Goal: Transaction & Acquisition: Obtain resource

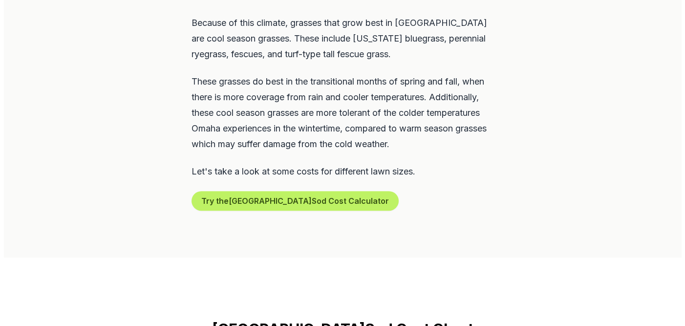
scroll to position [620, 0]
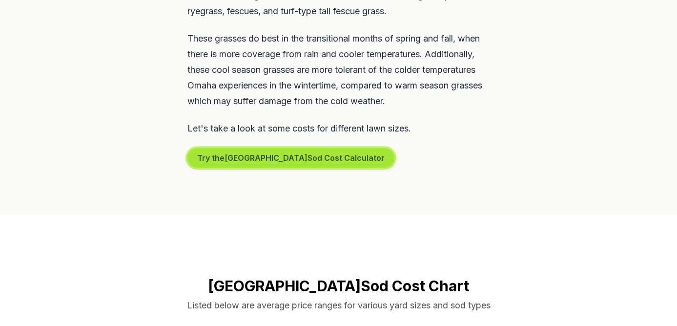
click at [303, 148] on button "Try the Omaha Sod Cost Calculator" at bounding box center [291, 158] width 207 height 20
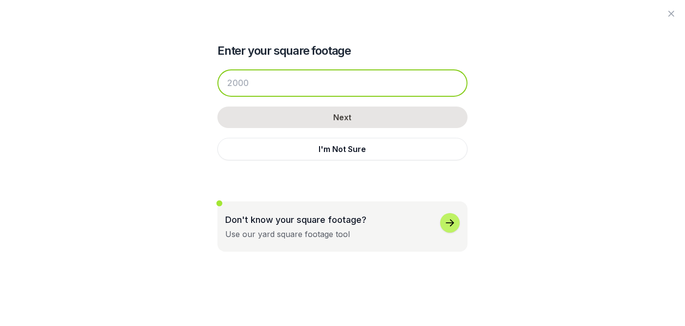
click at [312, 87] on input "number" at bounding box center [342, 82] width 250 height 27
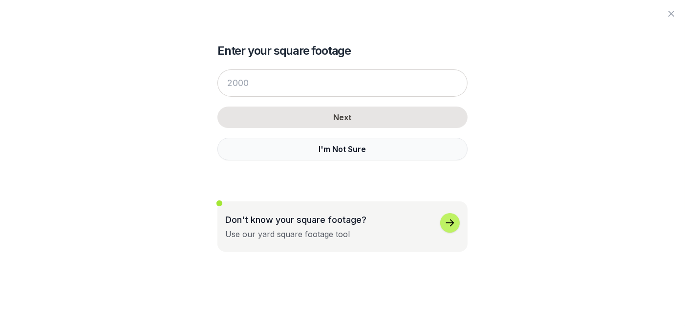
click at [345, 149] on button "I'm Not Sure" at bounding box center [342, 149] width 250 height 22
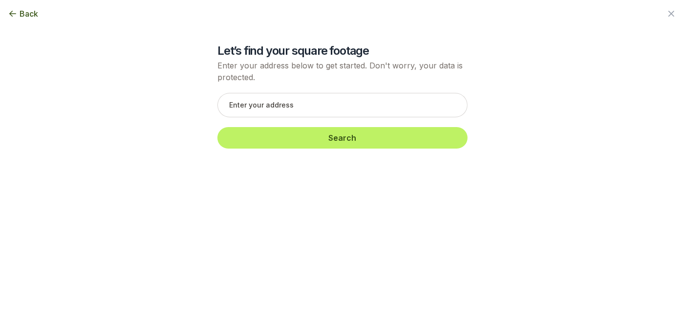
click at [16, 14] on icon "button" at bounding box center [13, 14] width 10 height 10
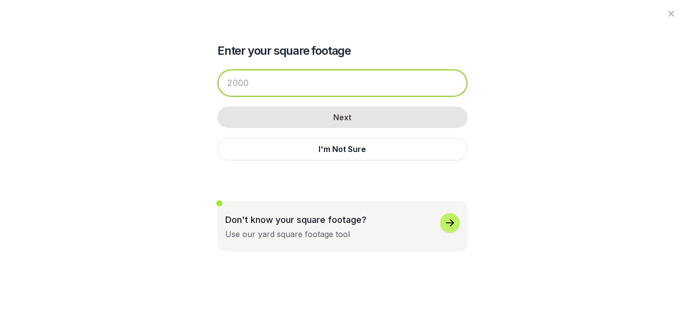
click at [292, 84] on input "number" at bounding box center [342, 82] width 250 height 27
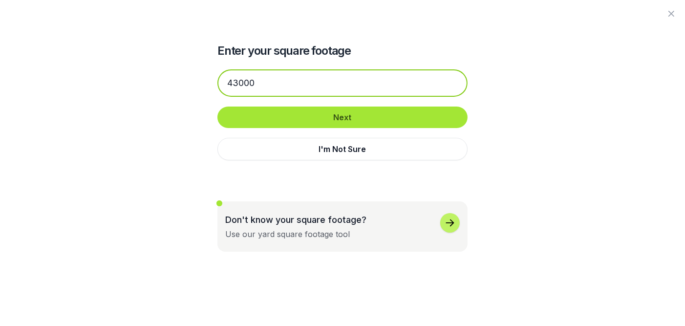
type input "43000"
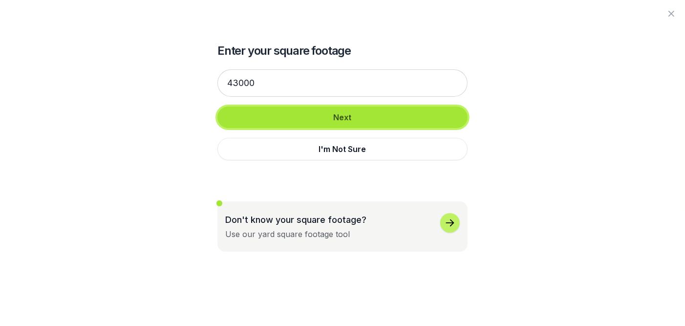
click at [341, 121] on button "Next" at bounding box center [342, 116] width 250 height 21
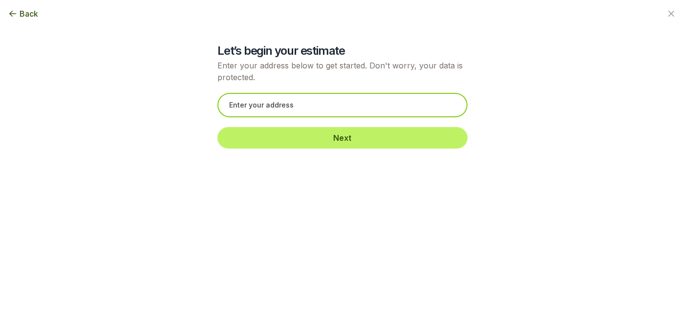
click at [333, 106] on input "text" at bounding box center [342, 105] width 250 height 24
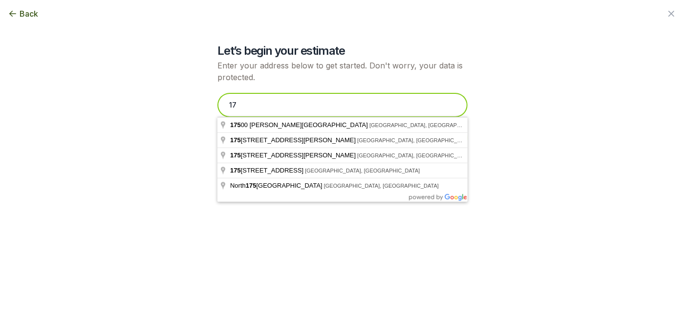
type input "1"
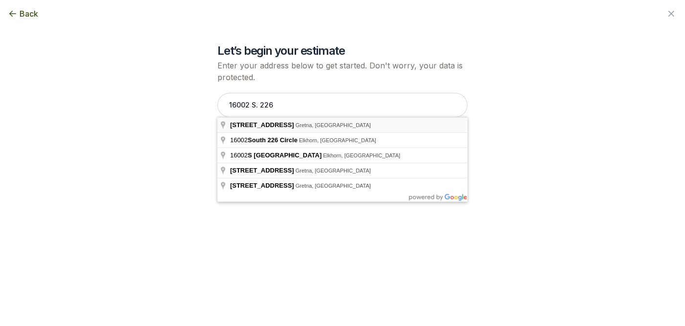
type input "[STREET_ADDRESS]"
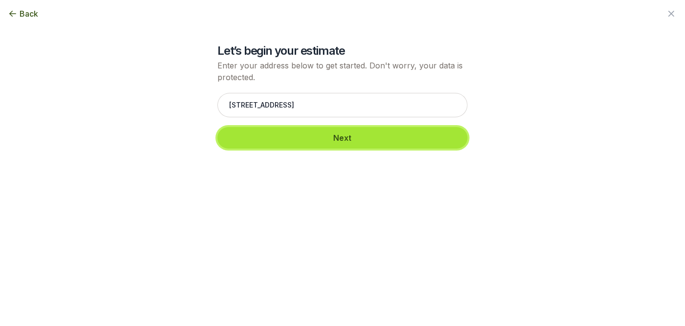
click at [331, 136] on button "Next" at bounding box center [342, 137] width 250 height 21
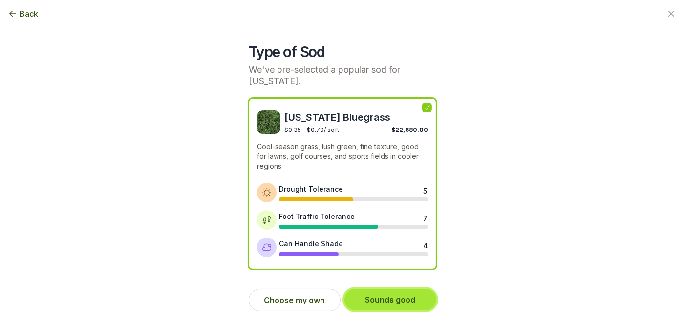
click at [400, 303] on button "Sounds good" at bounding box center [390, 299] width 92 height 21
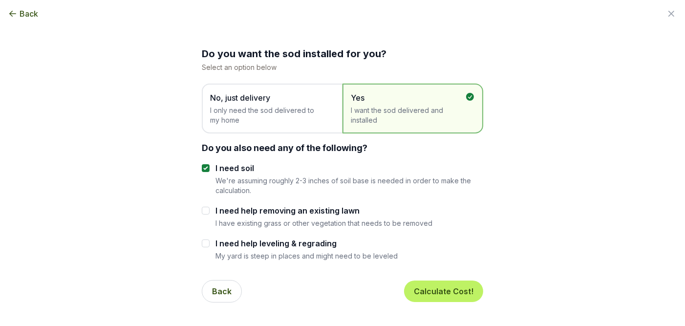
click at [408, 117] on span "I want the sod delivered and installed" at bounding box center [408, 115] width 114 height 20
click at [445, 289] on button "Calculate Cost!" at bounding box center [443, 290] width 79 height 21
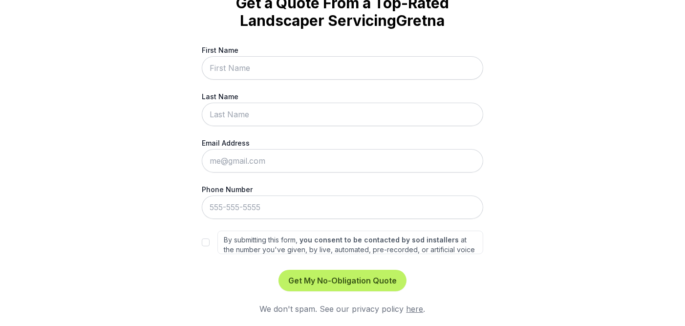
scroll to position [0, 0]
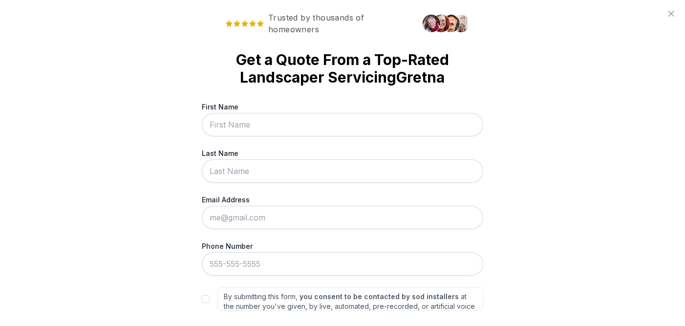
click at [322, 128] on input "First Name" at bounding box center [342, 124] width 281 height 23
type input "[PERSON_NAME]"
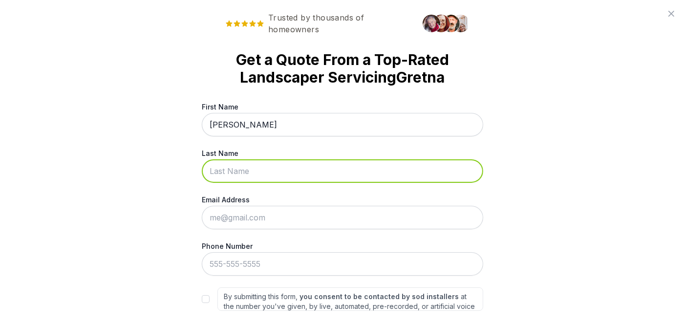
type input "[PERSON_NAME]"
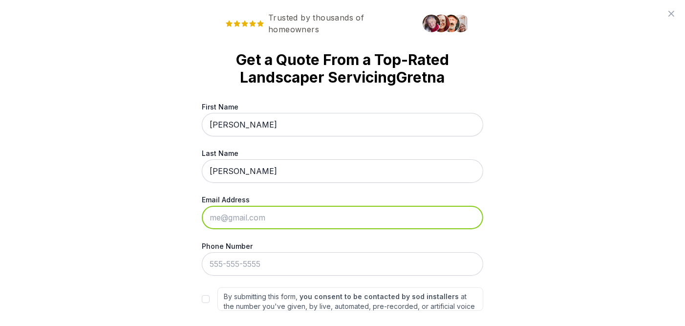
type input "[EMAIL_ADDRESS][DOMAIN_NAME]"
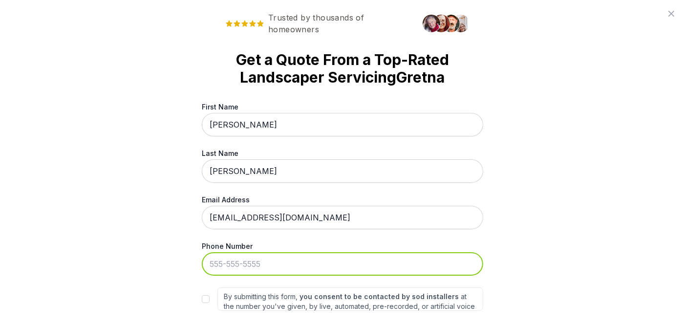
type input "[PHONE_NUMBER]"
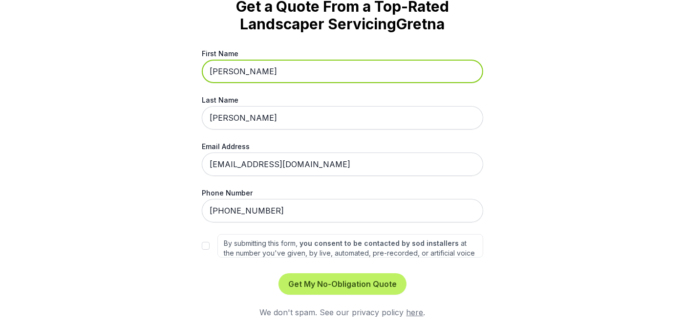
scroll to position [57, 0]
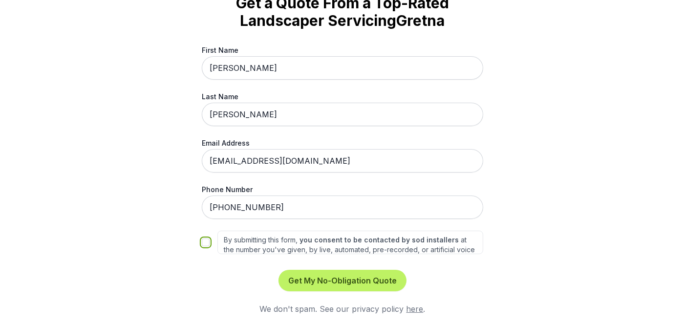
click at [202, 241] on input "By submitting this form, you consent to be contacted by sod installers at the n…" at bounding box center [206, 242] width 8 height 8
checkbox input "true"
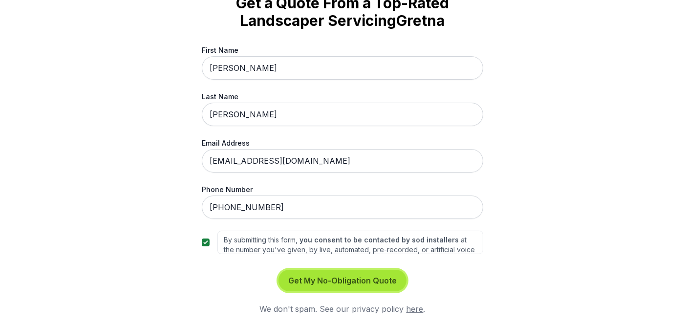
click at [374, 278] on button "Get My No-Obligation Quote" at bounding box center [342, 280] width 128 height 21
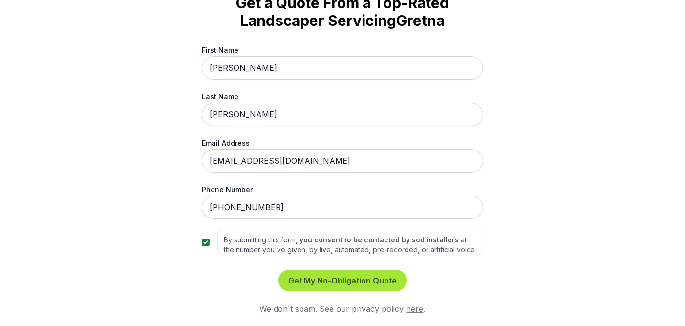
scroll to position [0, 0]
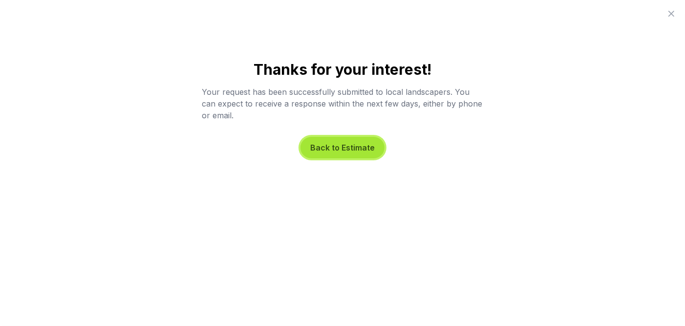
click at [336, 149] on button "Back to Estimate" at bounding box center [342, 147] width 84 height 21
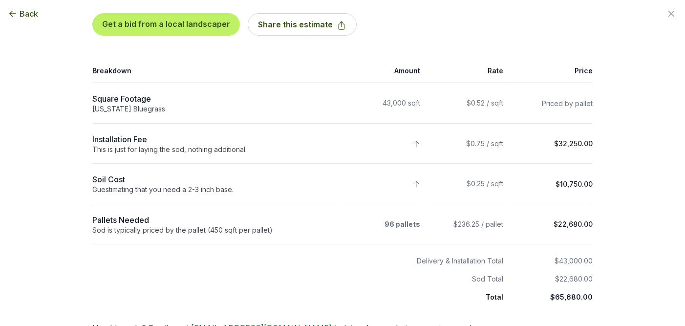
scroll to position [84, 0]
